Goal: Task Accomplishment & Management: Use online tool/utility

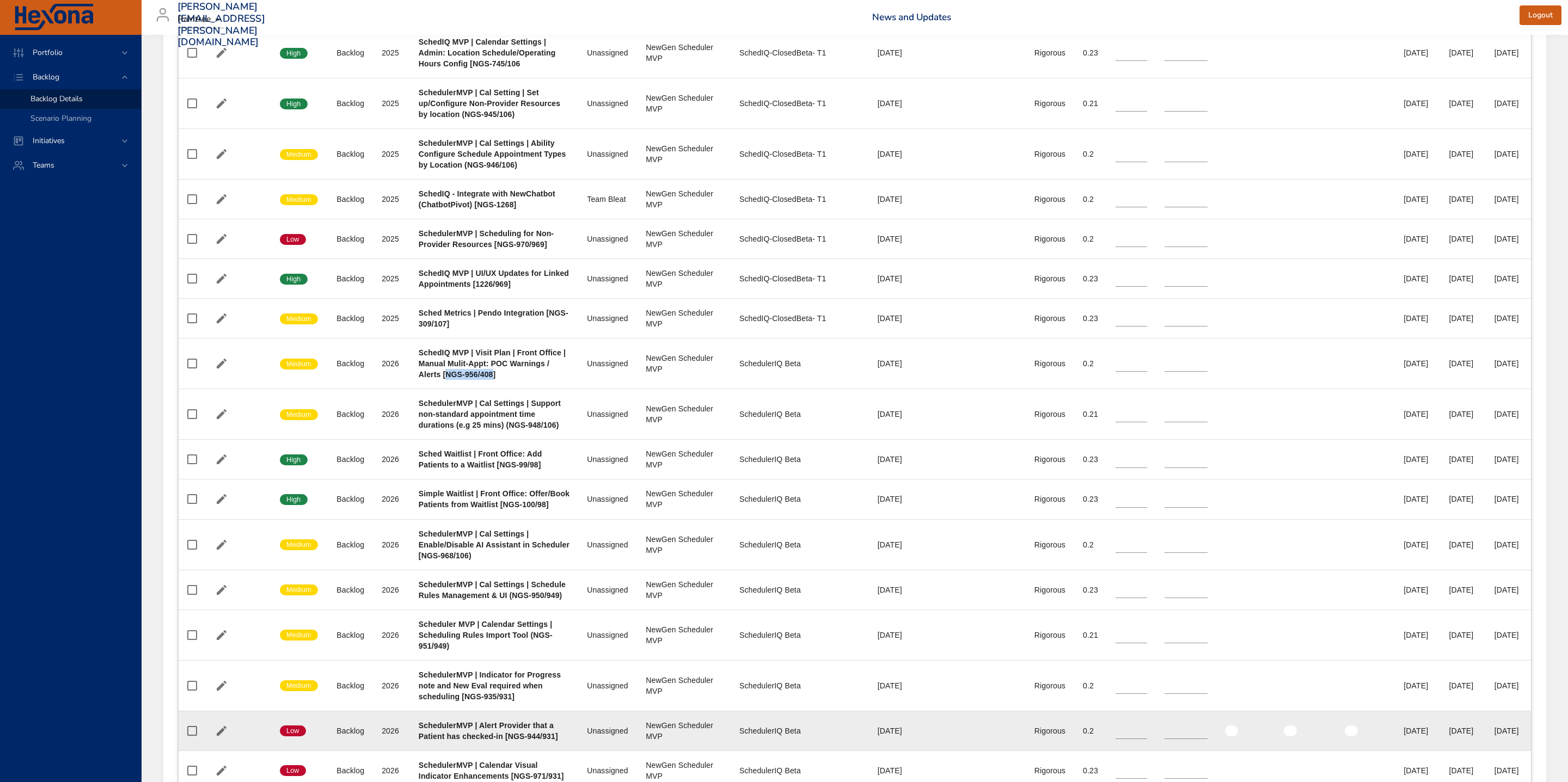
scroll to position [790, 0]
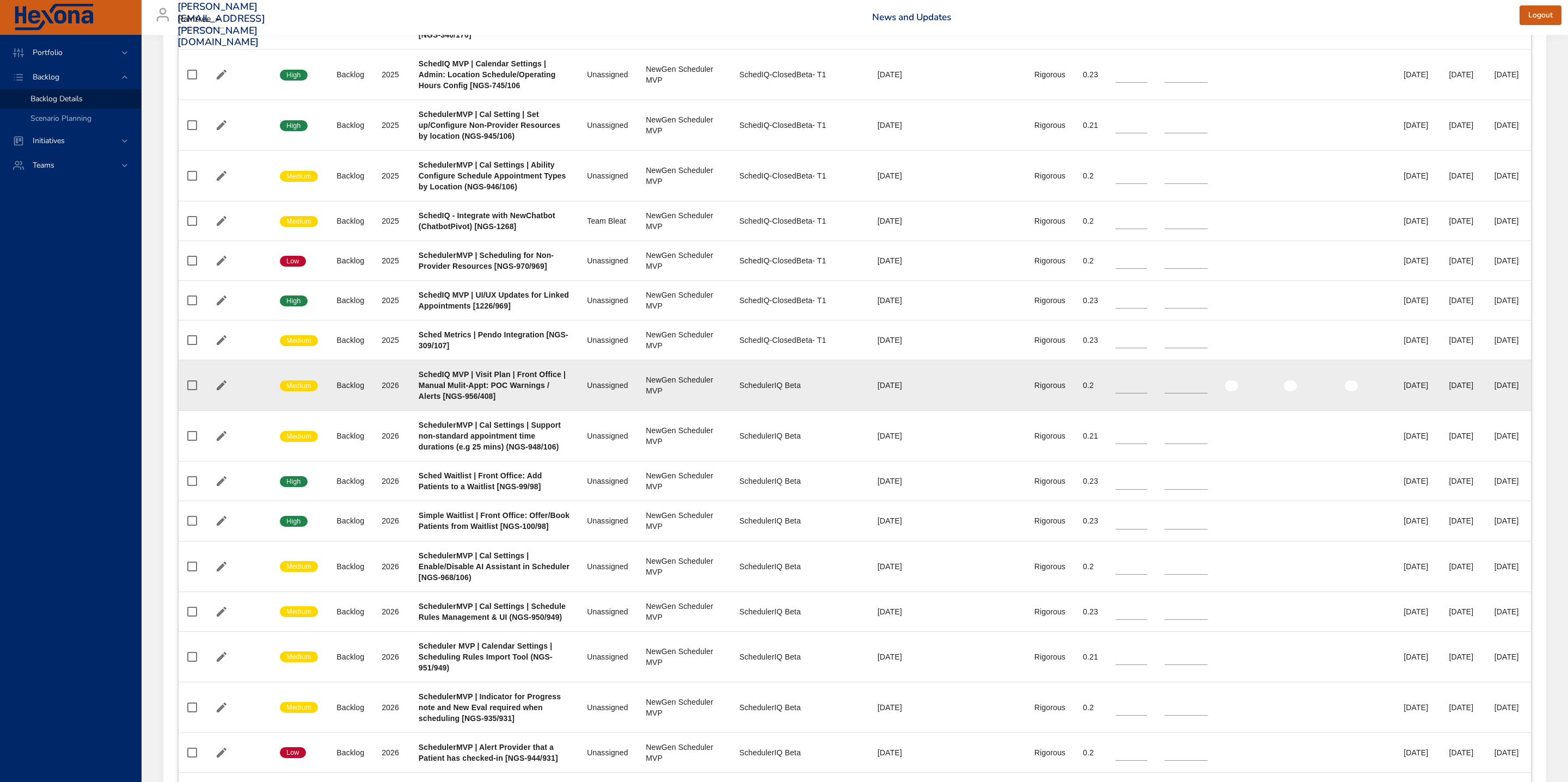
click at [413, 411] on td "Project SchedIQ MVP | Visit Plan | Front Office | Manual Mulit-Appt: POC Warnin…" at bounding box center [494, 385] width 168 height 51
click at [578, 411] on td "Team Unassigned" at bounding box center [607, 385] width 58 height 51
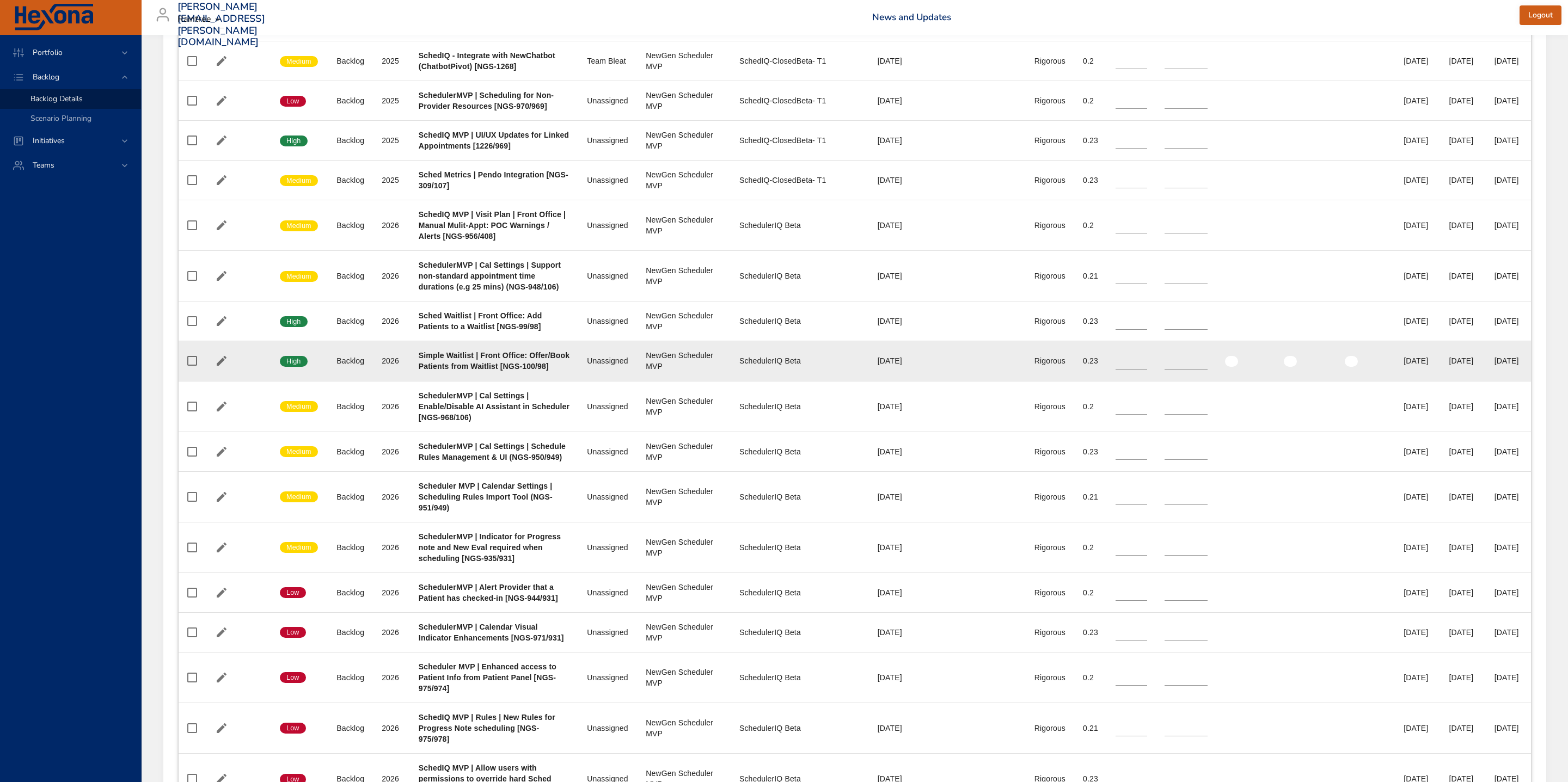
scroll to position [963, 0]
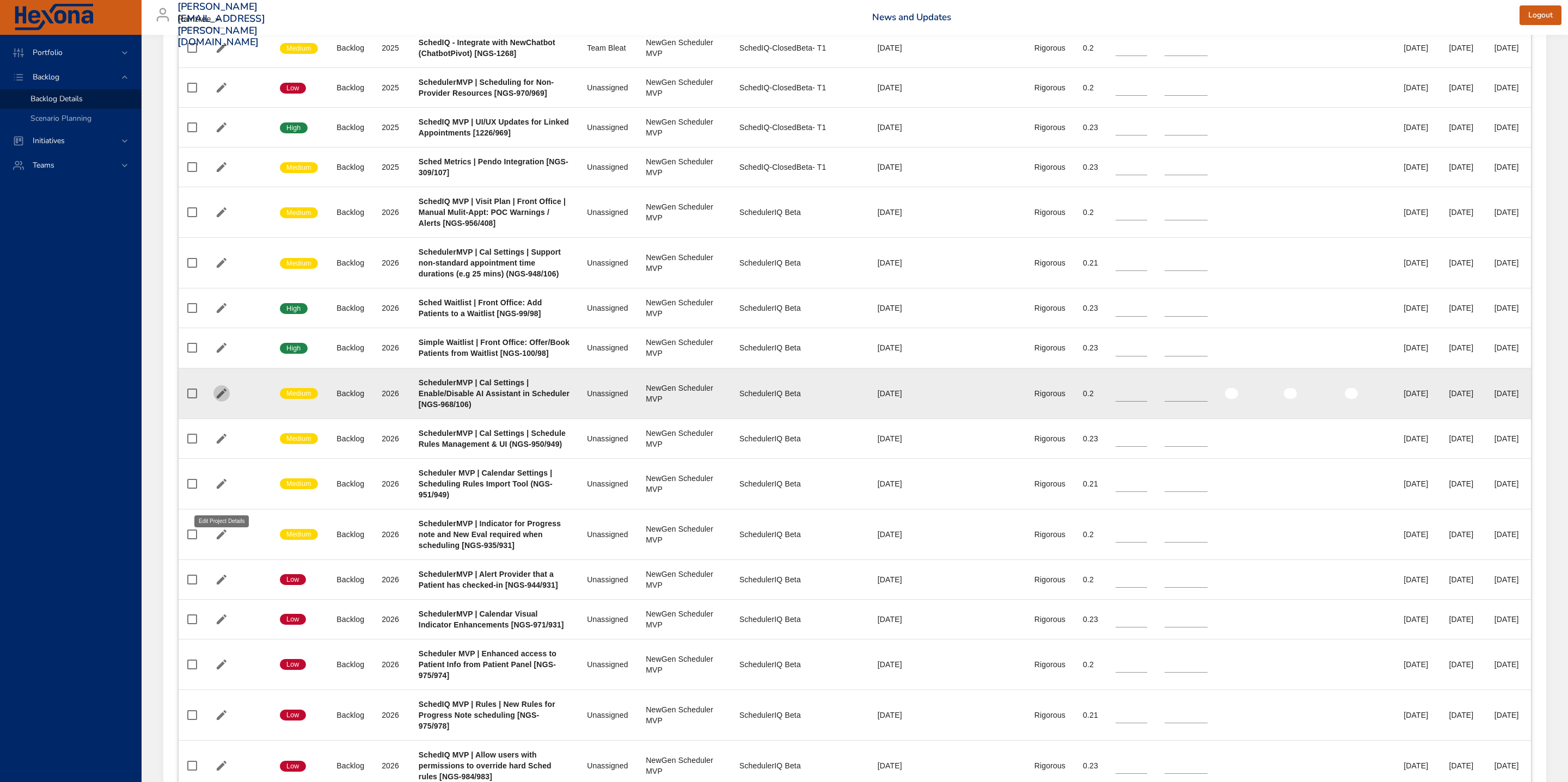
click at [219, 400] on icon "button" at bounding box center [221, 393] width 13 height 13
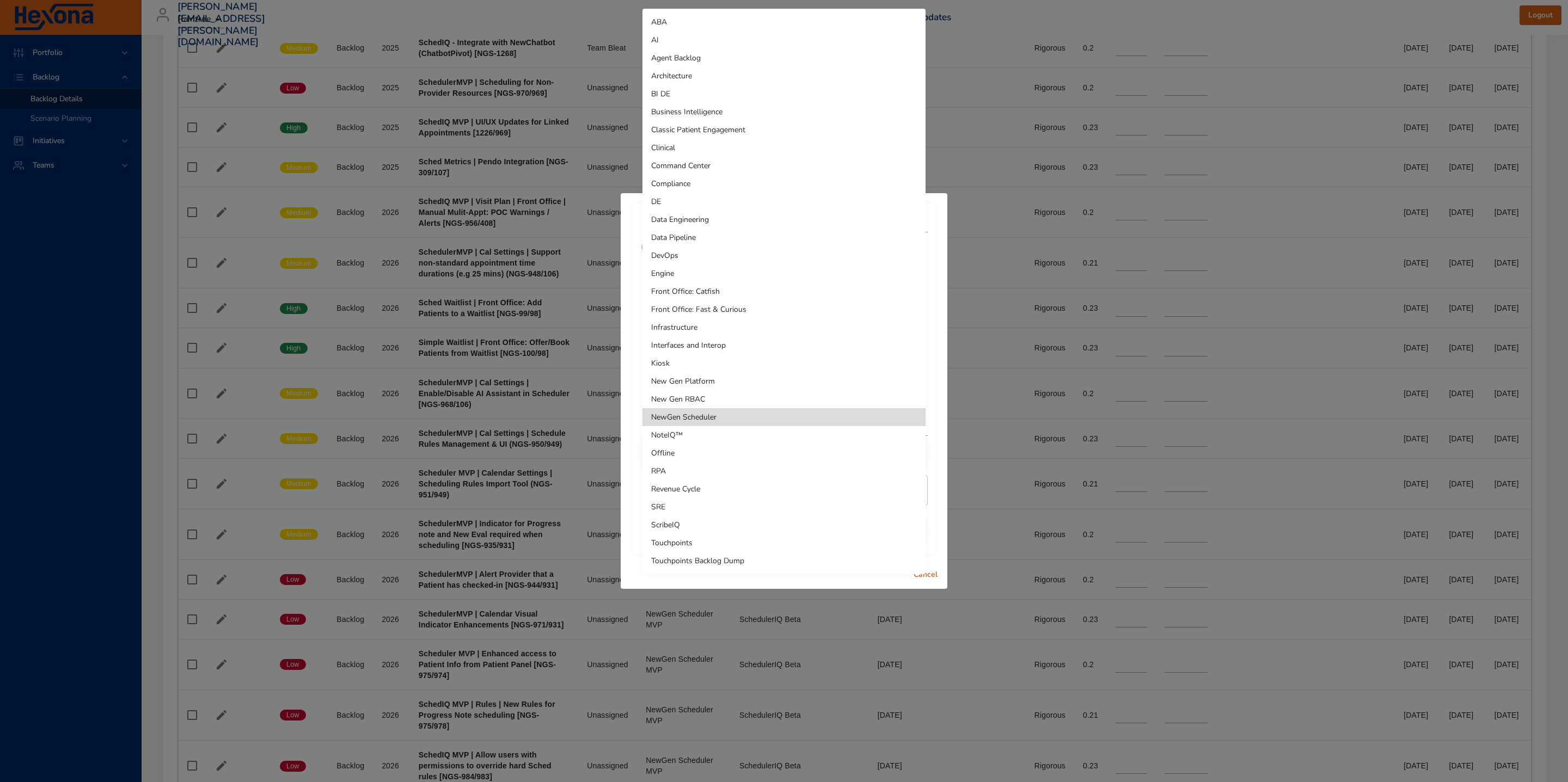
click at [747, 557] on li "Touchpoints Backlog Dump" at bounding box center [784, 560] width 283 height 18
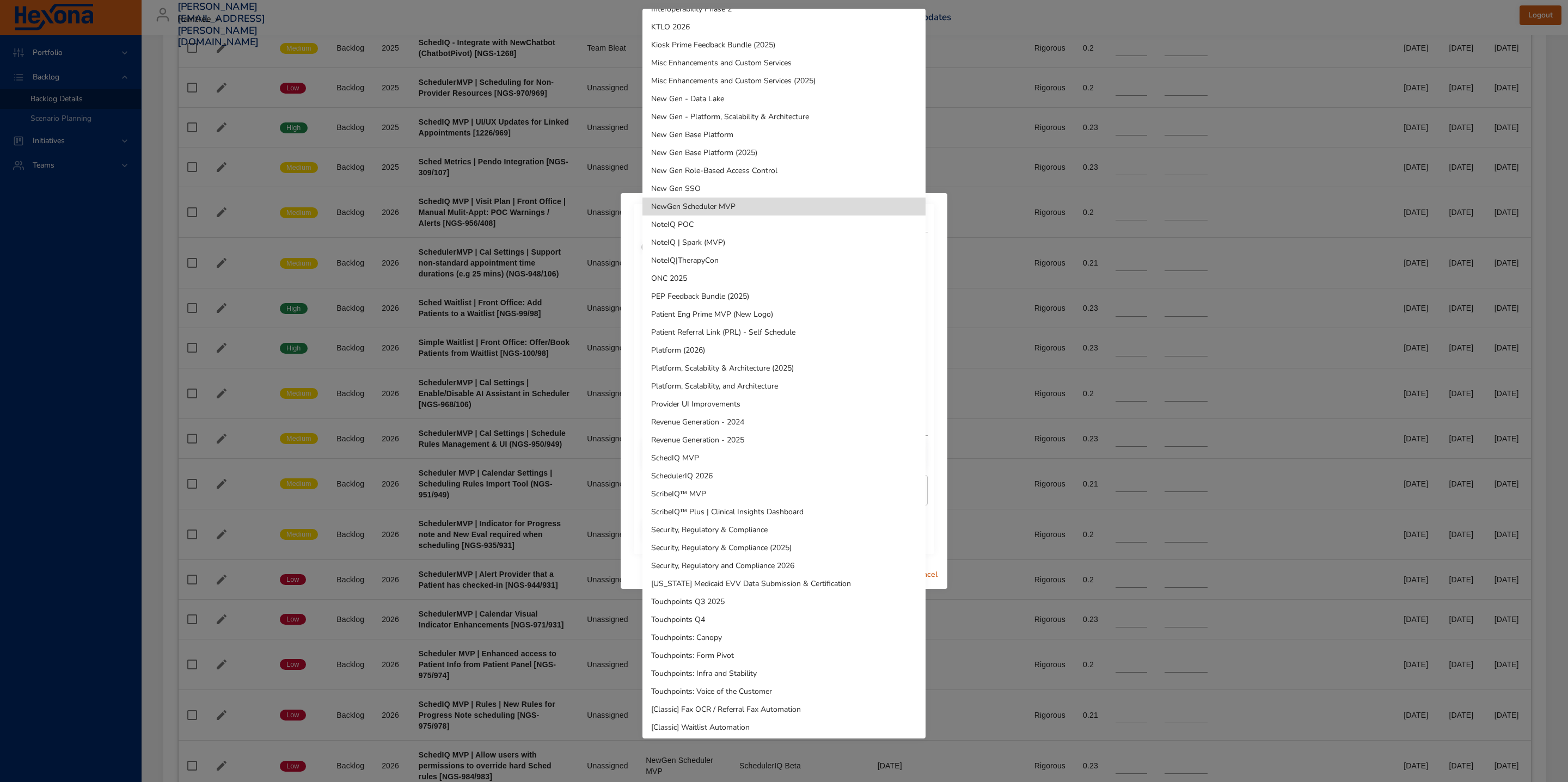
scroll to position [302, 0]
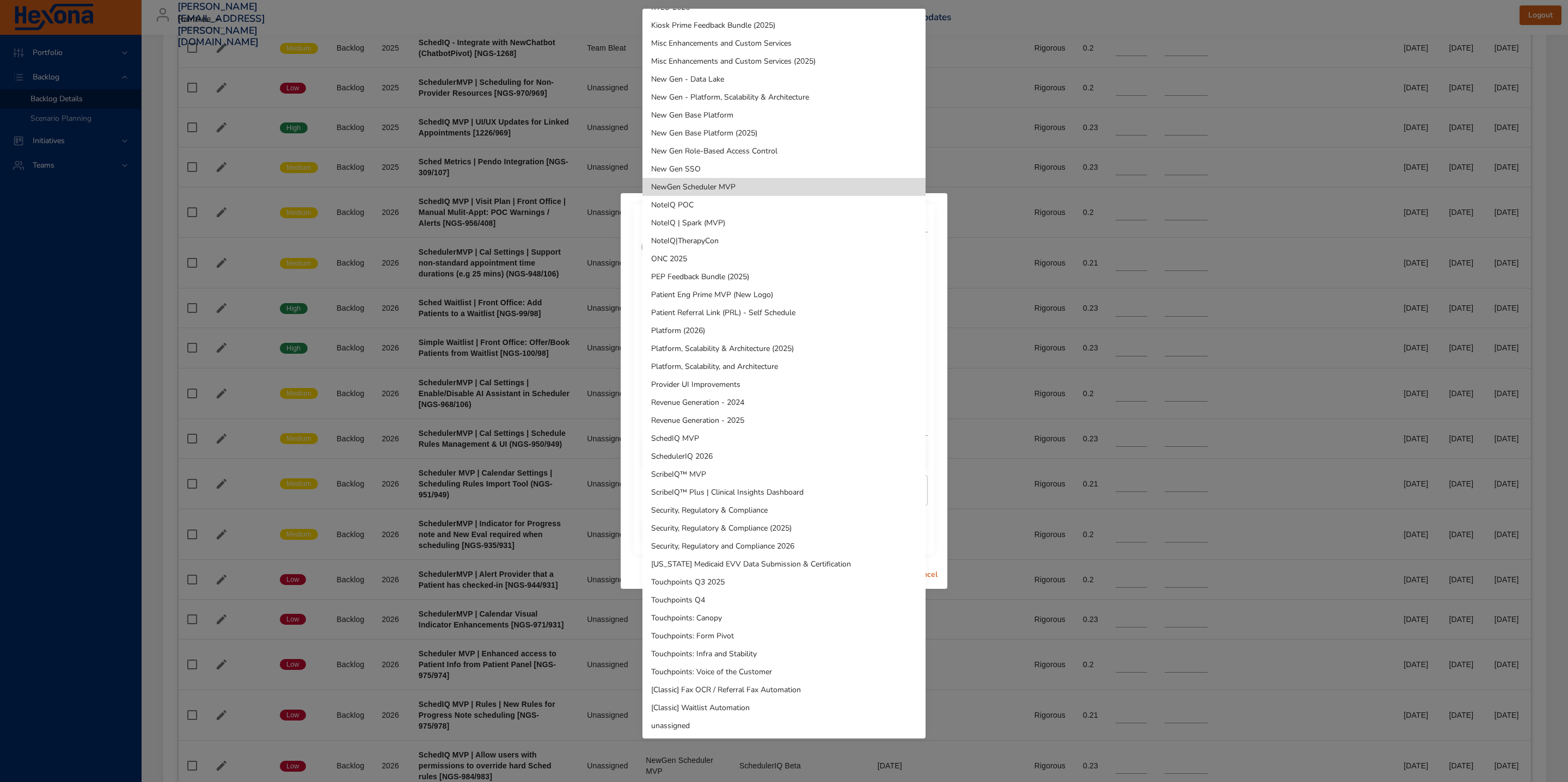
click at [709, 728] on li "unassigned" at bounding box center [784, 725] width 283 height 18
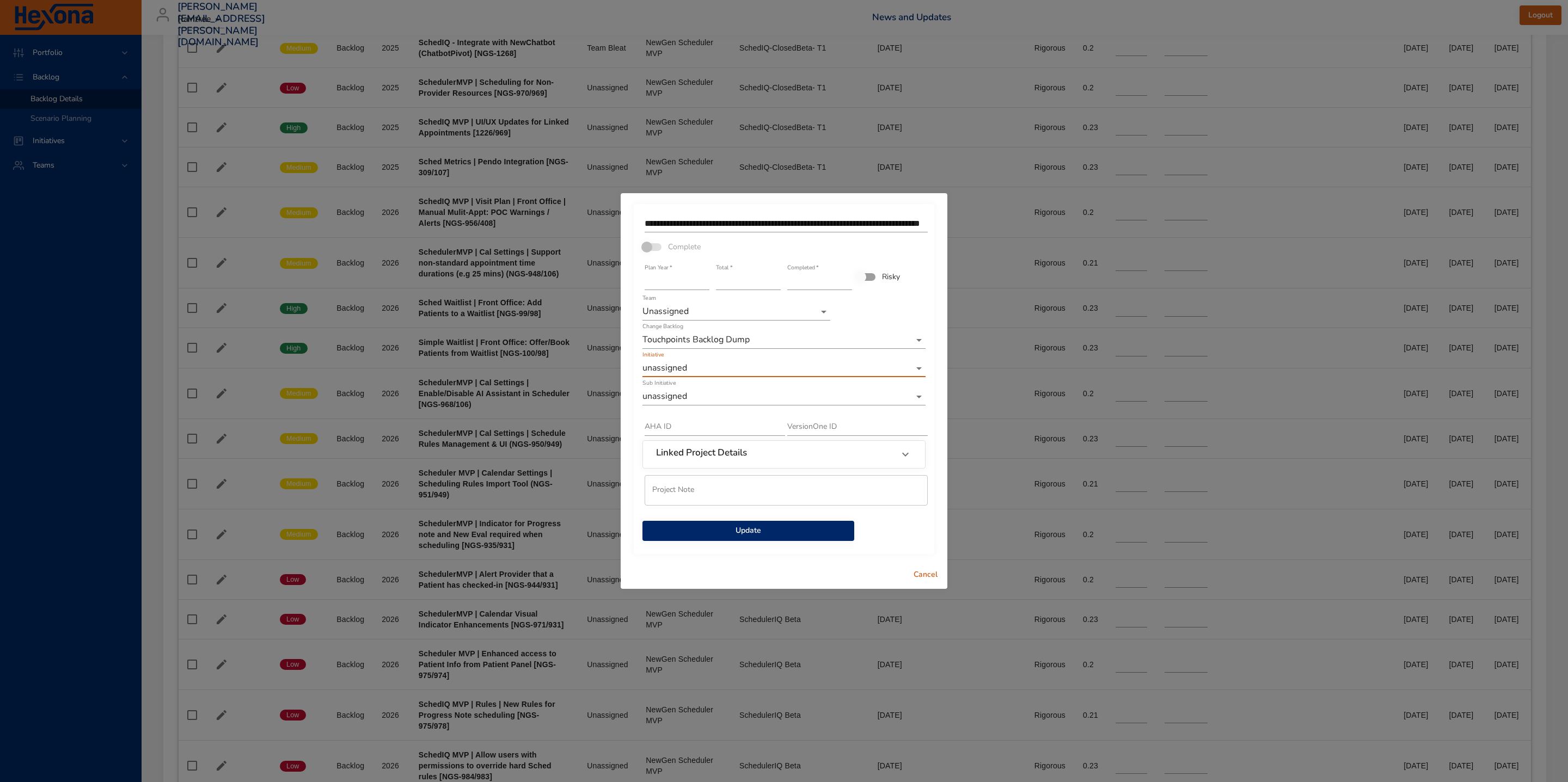
click at [804, 536] on span "Update" at bounding box center [748, 531] width 195 height 14
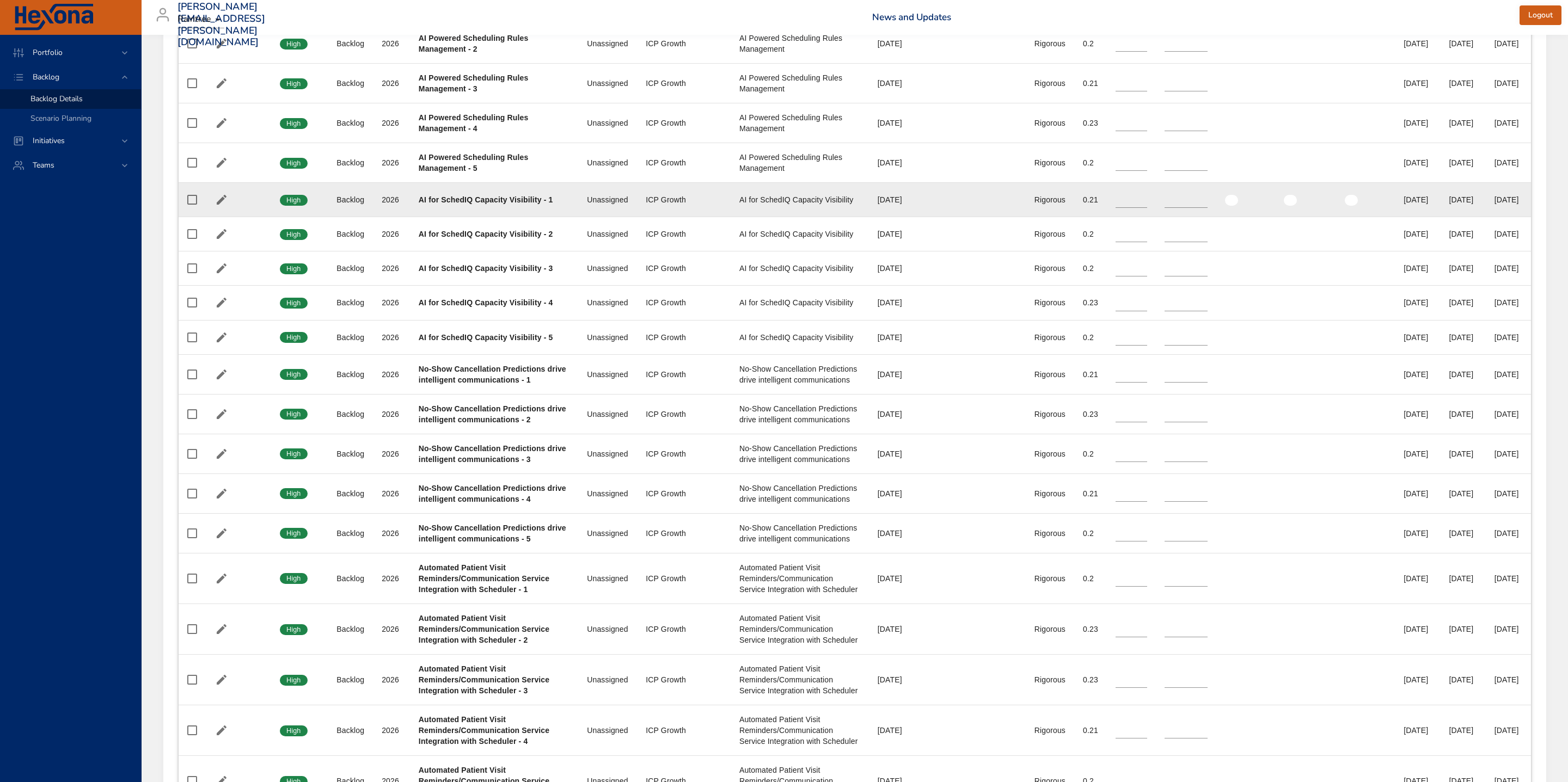
scroll to position [1954, 0]
